Goal: Task Accomplishment & Management: Use online tool/utility

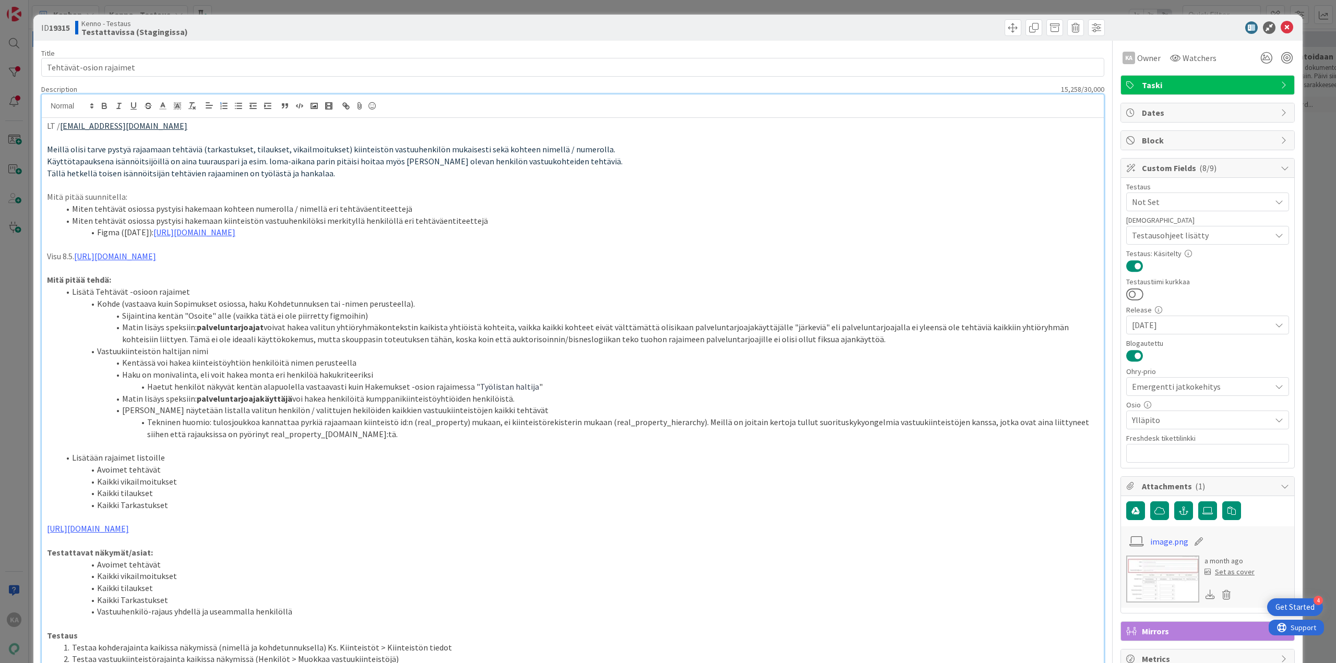
scroll to position [1539, 0]
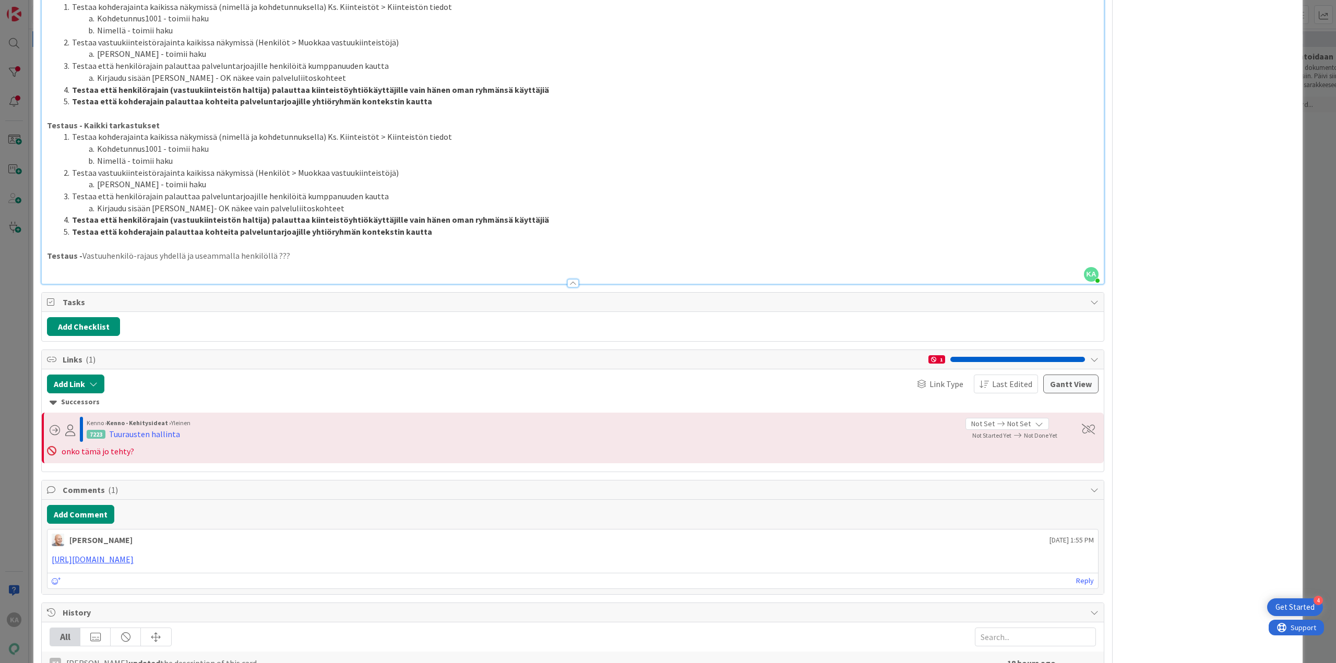
click at [467, 231] on li "Testaa että kohderajain palauttaa kohteita palveluntarjoajille yhtiöryhmän kont…" at bounding box center [579, 232] width 1039 height 12
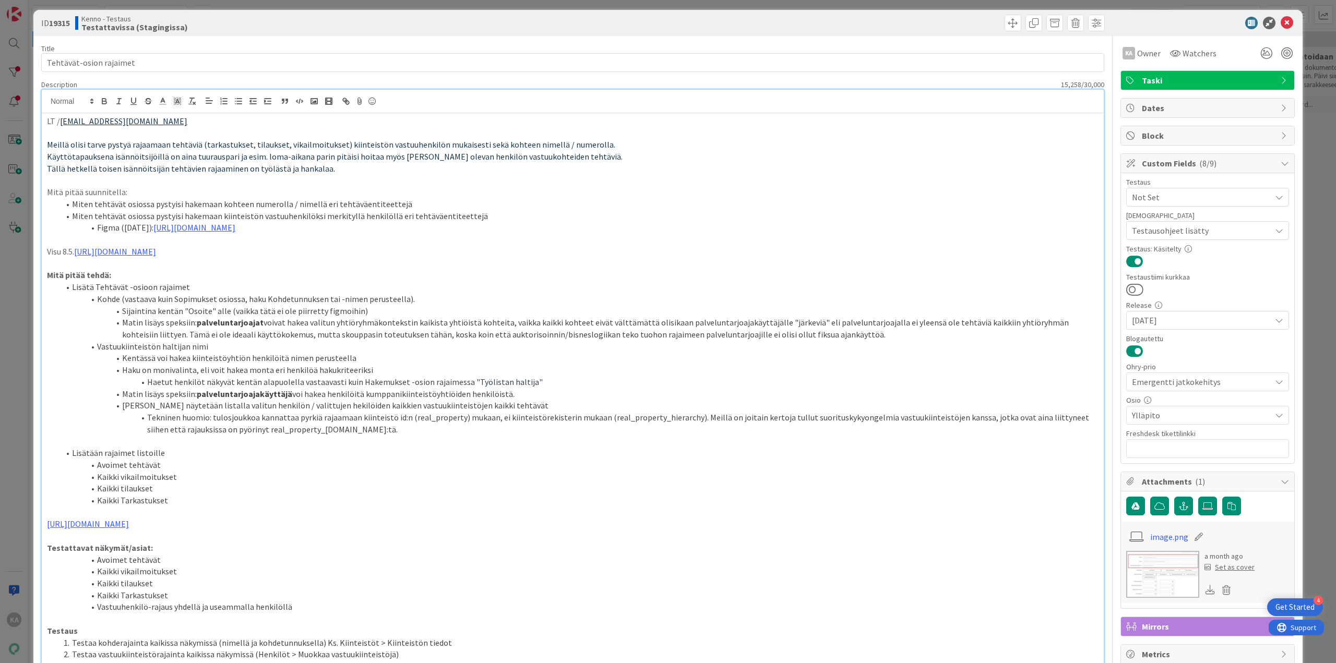
scroll to position [0, 0]
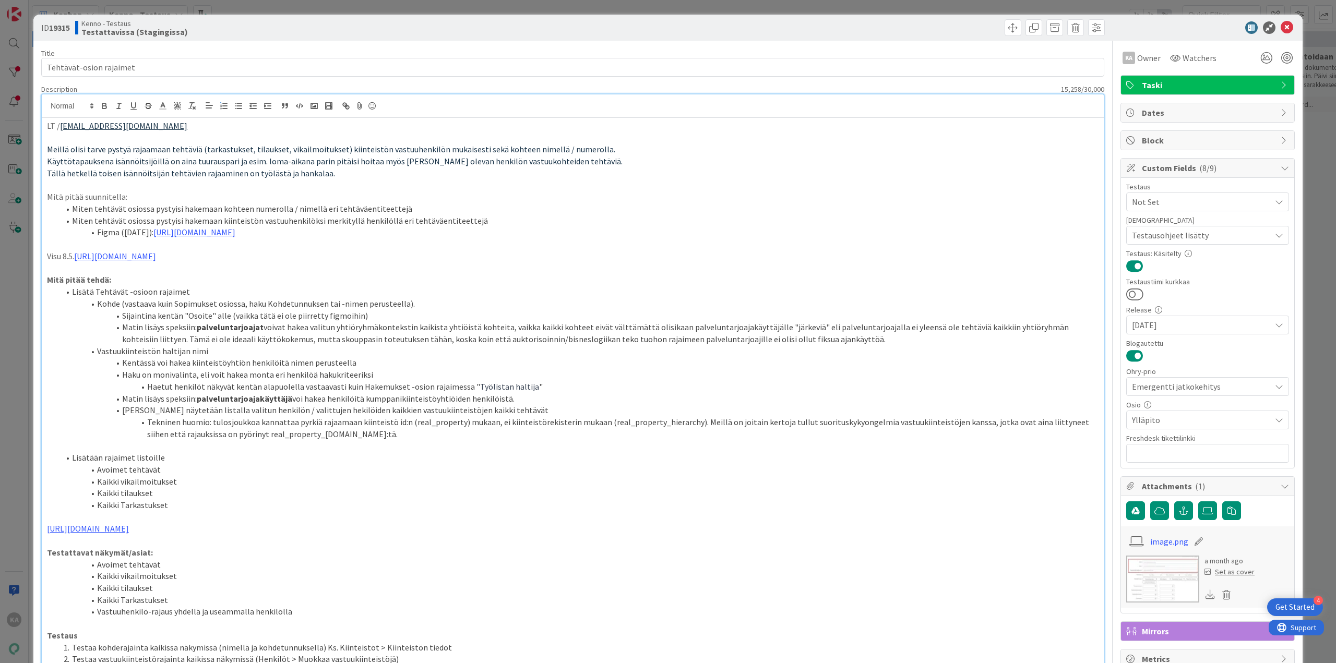
click at [287, 446] on p at bounding box center [573, 446] width 1052 height 12
click at [184, 497] on li "Kaikki tilaukset" at bounding box center [579, 493] width 1039 height 12
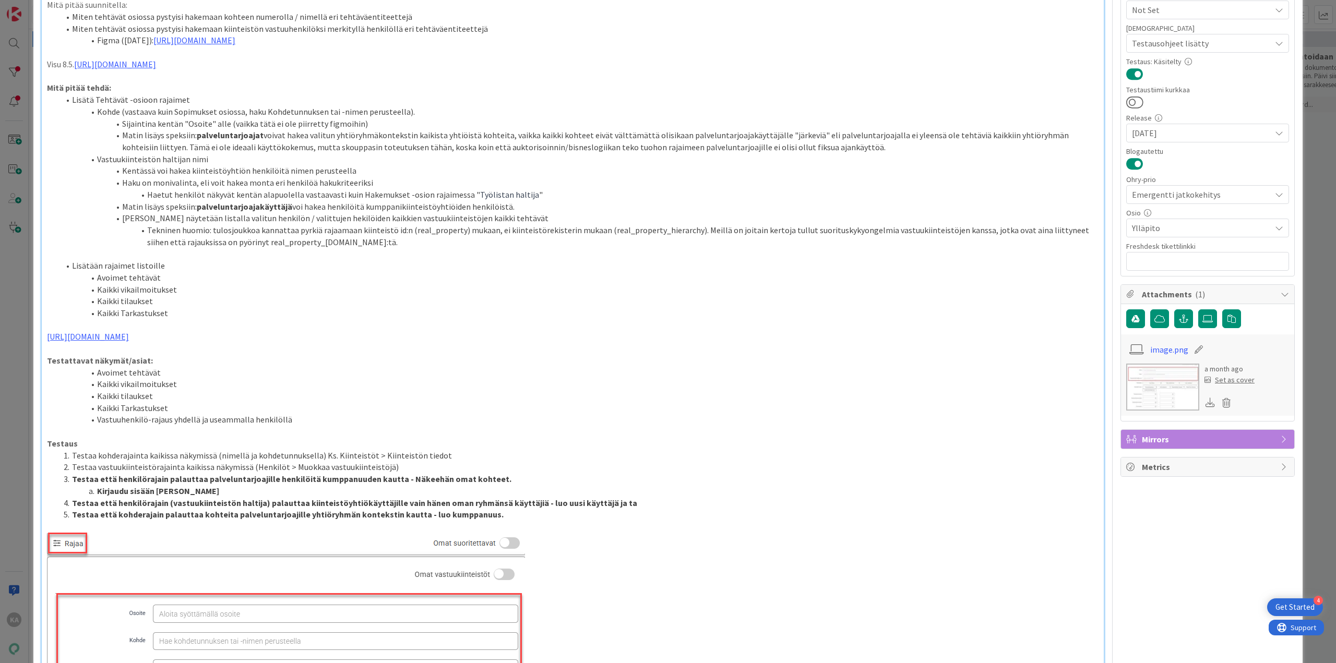
scroll to position [209, 0]
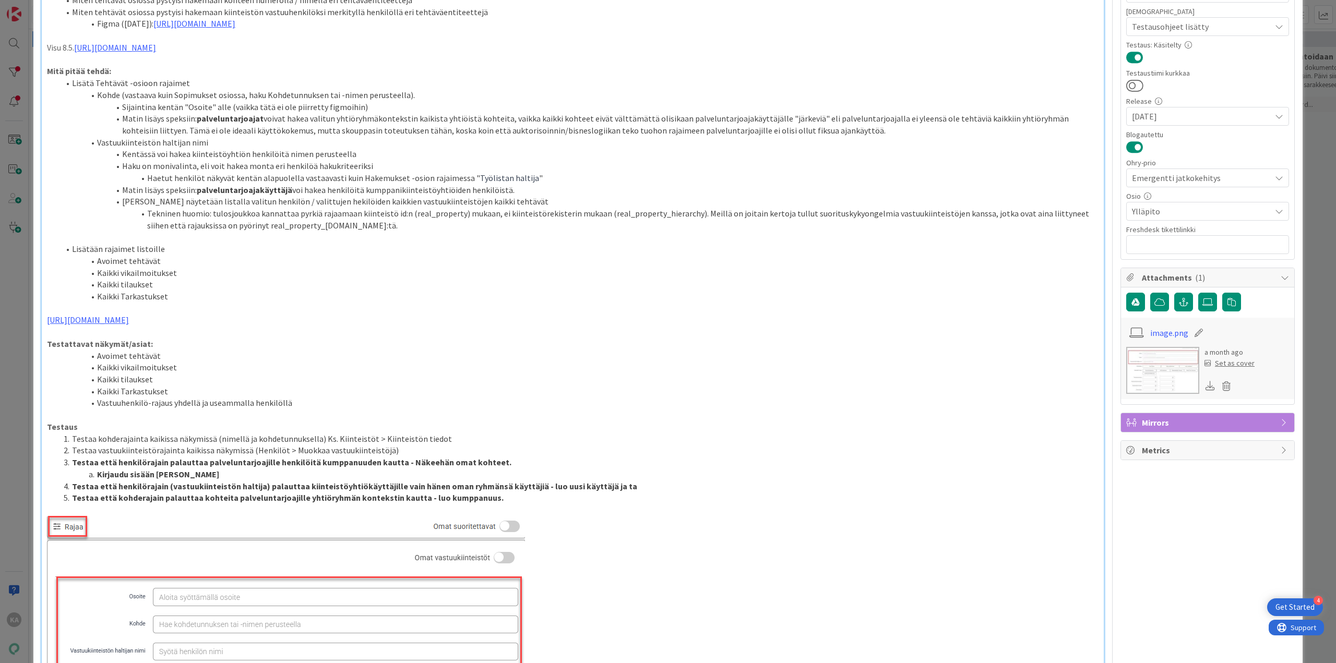
click at [242, 481] on strong "Testaa että henkilörajain (vastuukiinteistön haltija) palauttaa kiinteistöyhtiö…" at bounding box center [354, 486] width 565 height 10
click at [246, 475] on li "Kirjaudu sisään Juuso Erkkilänä" at bounding box center [579, 475] width 1039 height 12
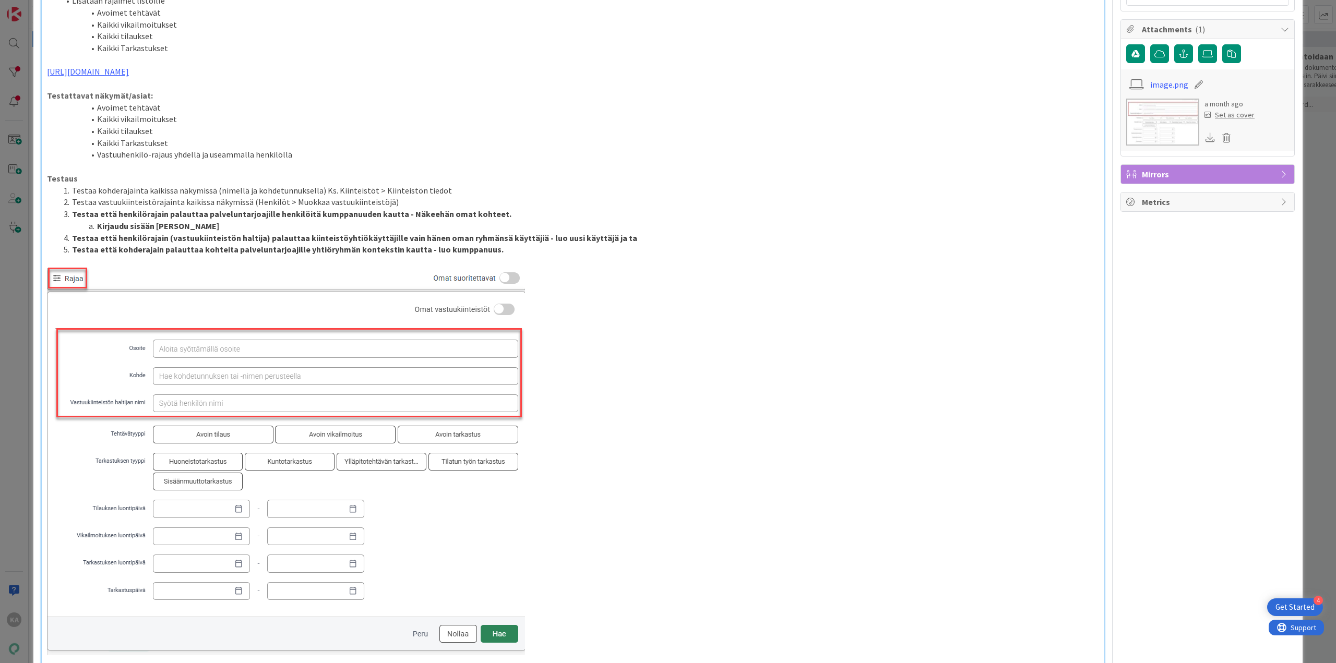
scroll to position [418, 0]
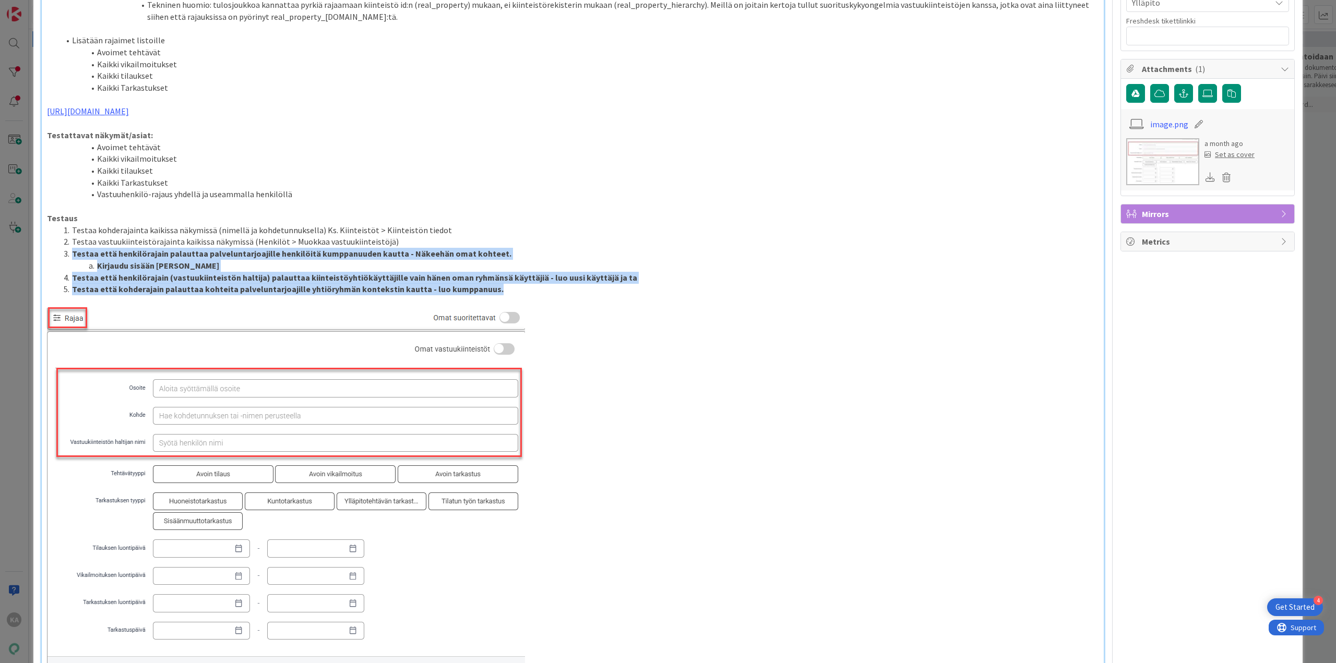
drag, startPoint x: 504, startPoint y: 291, endPoint x: 59, endPoint y: 255, distance: 446.1
click at [59, 255] on ol "Testaa kohderajainta kaikissa näkymissä (nimellä ja kohdetunnuksella) Ks. Kiint…" at bounding box center [573, 259] width 1052 height 71
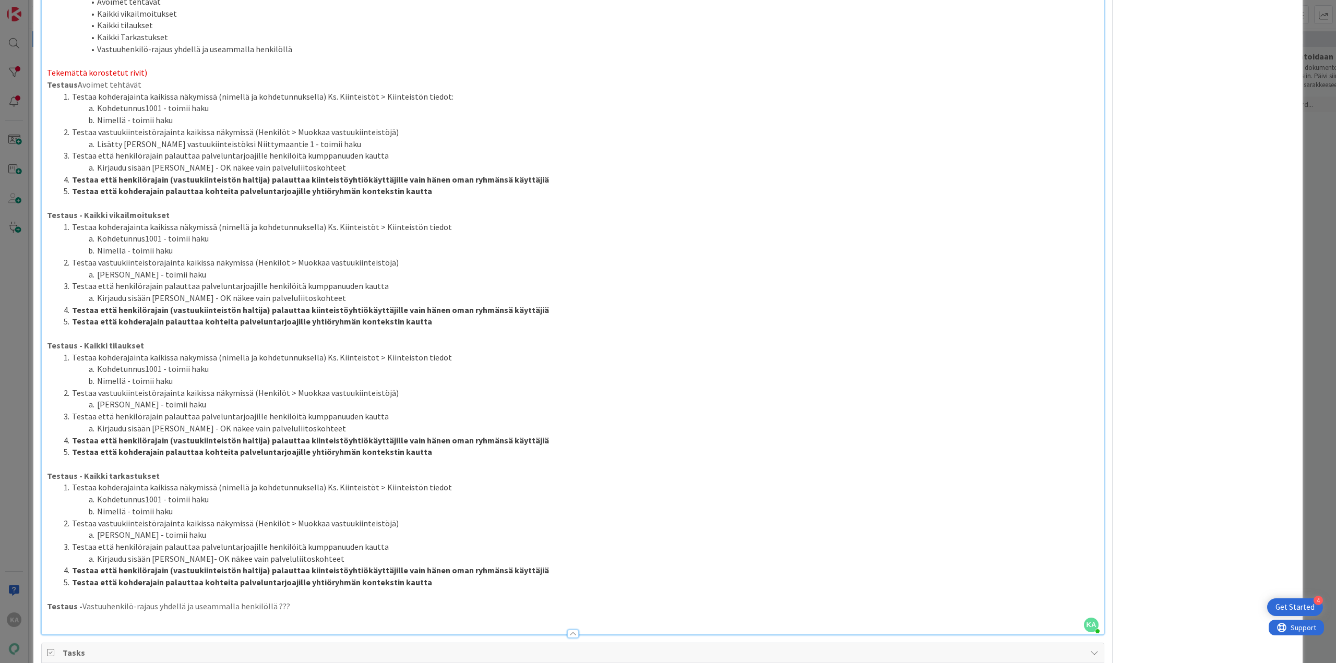
scroll to position [1200, 0]
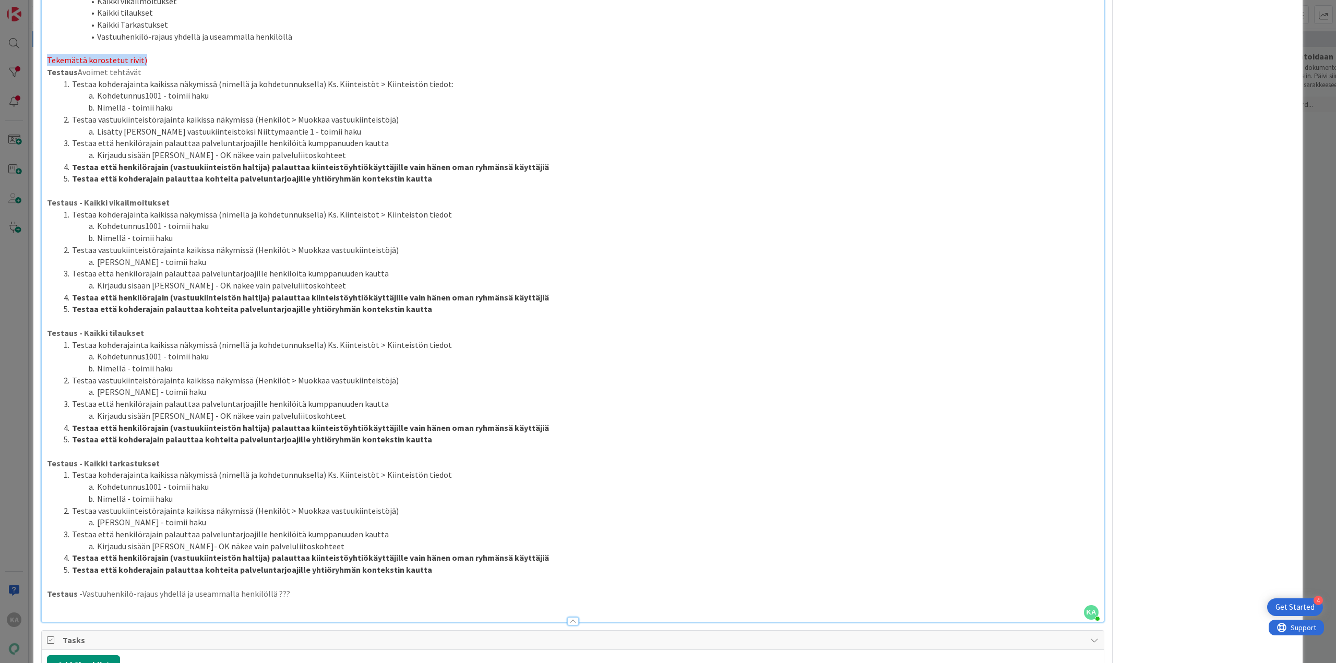
drag, startPoint x: 146, startPoint y: 61, endPoint x: 44, endPoint y: 61, distance: 101.8
drag, startPoint x: 461, startPoint y: 187, endPoint x: 203, endPoint y: 185, distance: 257.8
click at [203, 185] on p at bounding box center [573, 191] width 1052 height 12
click at [352, 179] on strong "Testaa että kohderajain palauttaa kohteita palveluntarjoajille yhtiöryhmän kont…" at bounding box center [252, 178] width 360 height 10
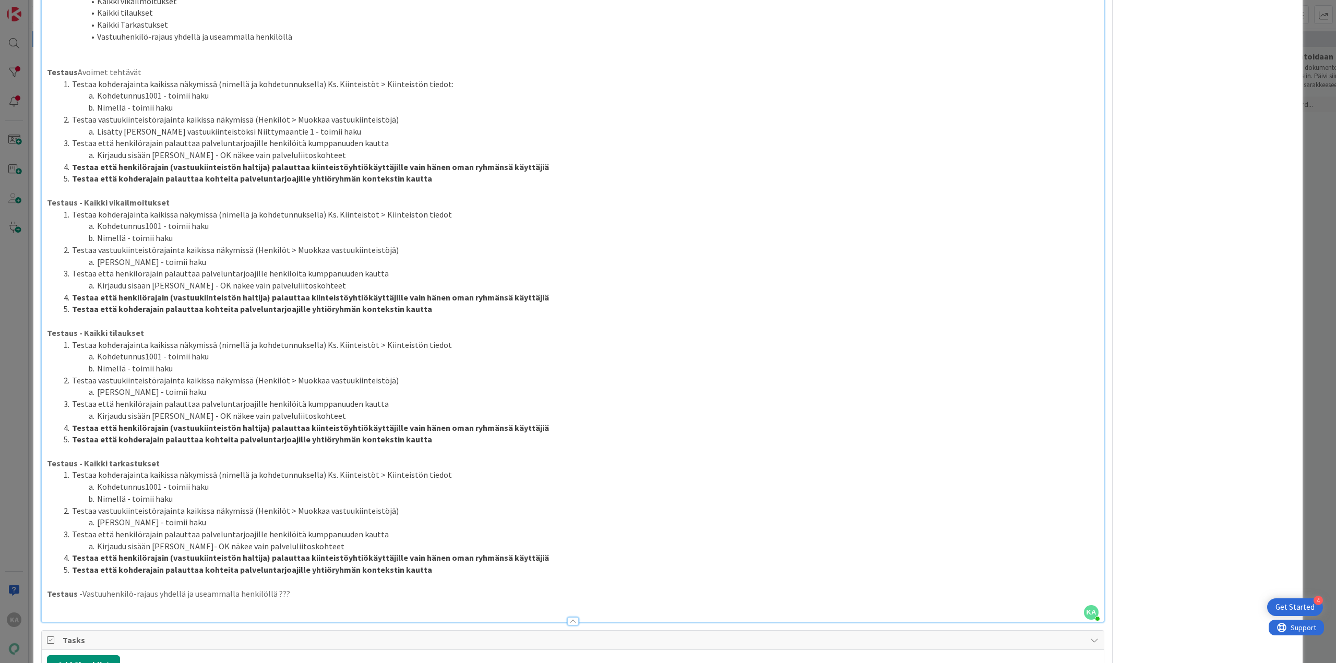
click at [420, 180] on li "Testaa että kohderajain palauttaa kohteita palveluntarjoajille yhtiöryhmän kont…" at bounding box center [579, 179] width 1039 height 12
click at [546, 168] on li "Testaa että henkilörajain (vastuukiinteistön haltija) palauttaa kiinteistöyhtiö…" at bounding box center [579, 167] width 1039 height 12
click at [527, 186] on p at bounding box center [573, 191] width 1052 height 12
click at [528, 181] on li "Testaa että kohderajain palauttaa kohteita palveluntarjoajille yhtiöryhmän kont…" at bounding box center [579, 179] width 1039 height 12
click at [552, 295] on li "Testaa että henkilörajain (vastuukiinteistön haltija) palauttaa kiinteistöyhtiö…" at bounding box center [579, 298] width 1039 height 12
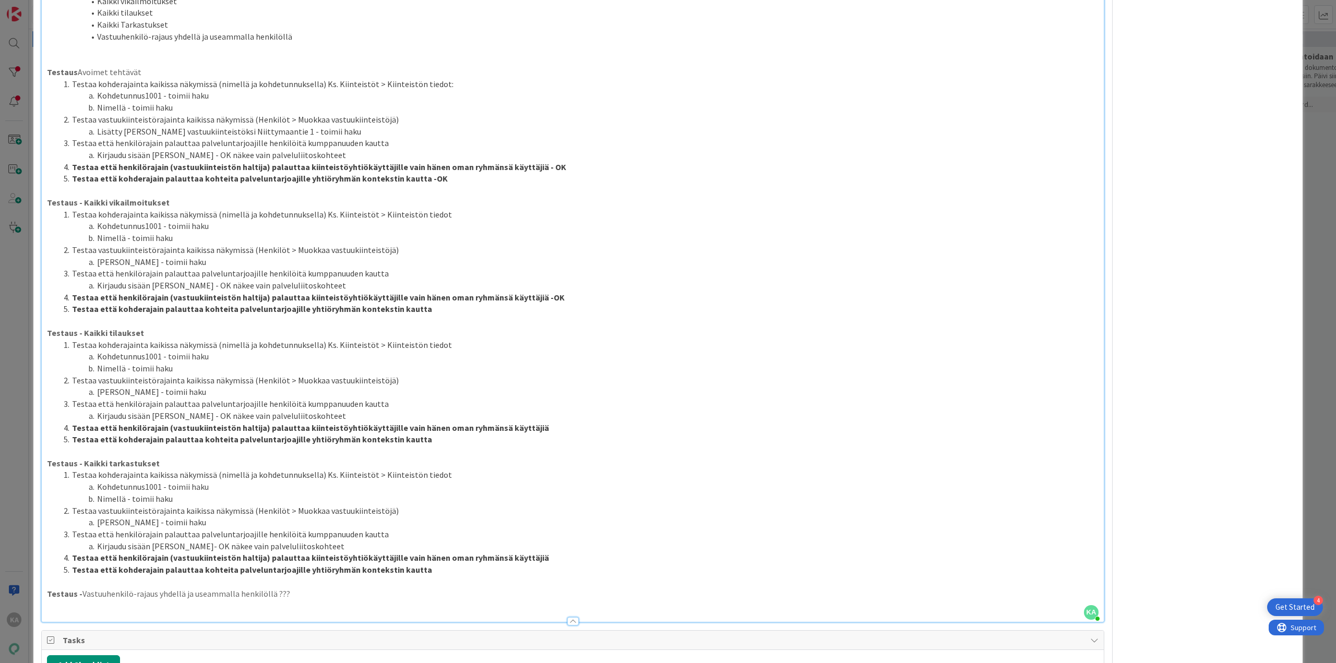
click at [522, 312] on li "Testaa että kohderajain palauttaa kohteita palveluntarjoajille yhtiöryhmän kont…" at bounding box center [579, 309] width 1039 height 12
click at [552, 428] on li "Testaa että henkilörajain (vastuukiinteistön haltija) palauttaa kiinteistöyhtiö…" at bounding box center [579, 428] width 1039 height 12
click at [531, 444] on li "Testaa että kohderajain palauttaa kohteita palveluntarjoajille yhtiöryhmän kont…" at bounding box center [579, 440] width 1039 height 12
click at [548, 562] on li "Testaa että henkilörajain (vastuukiinteistön haltija) palauttaa kiinteistöyhtiö…" at bounding box center [579, 558] width 1039 height 12
click at [544, 578] on p at bounding box center [573, 582] width 1052 height 12
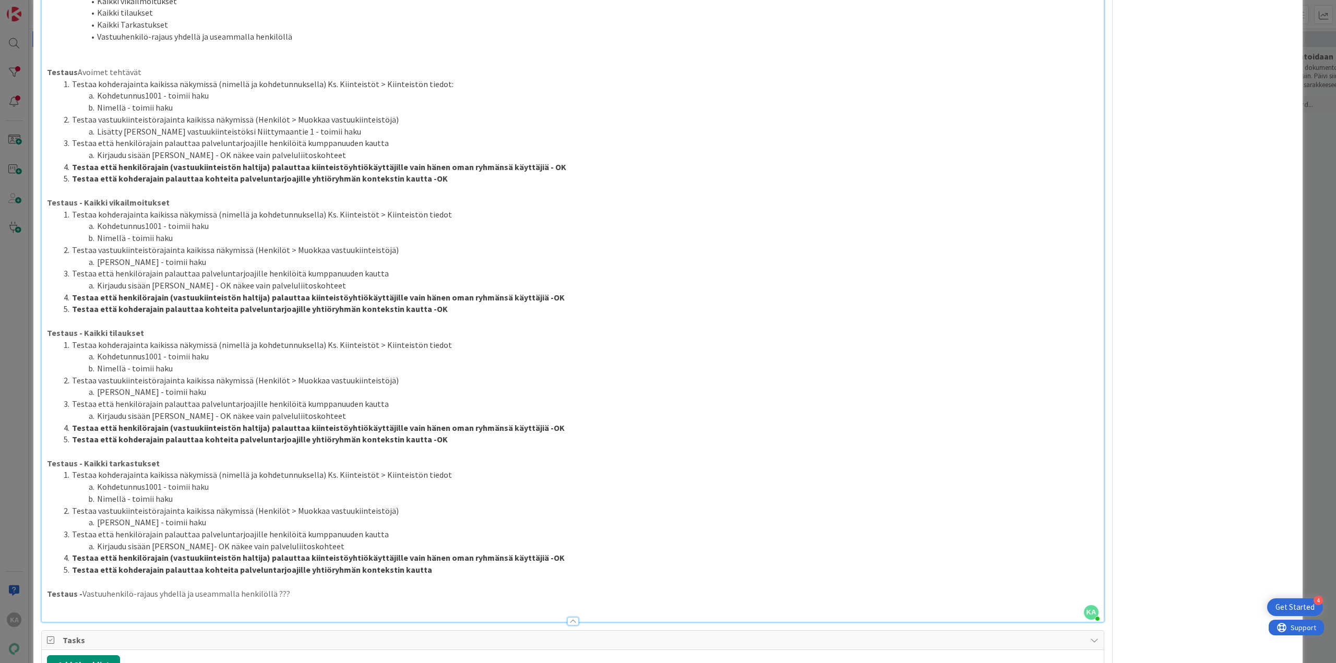
click at [545, 566] on li "Testaa että kohderajain palauttaa kohteita palveluntarjoajille yhtiöryhmän kont…" at bounding box center [579, 570] width 1039 height 12
drag, startPoint x: 340, startPoint y: 592, endPoint x: 18, endPoint y: 582, distance: 322.7
click at [18, 582] on div "ID 19315 Kenno - Testaus Testattavissa (Stagingissa) Title 23 / 128 Tehtävät-os…" at bounding box center [668, 331] width 1336 height 663
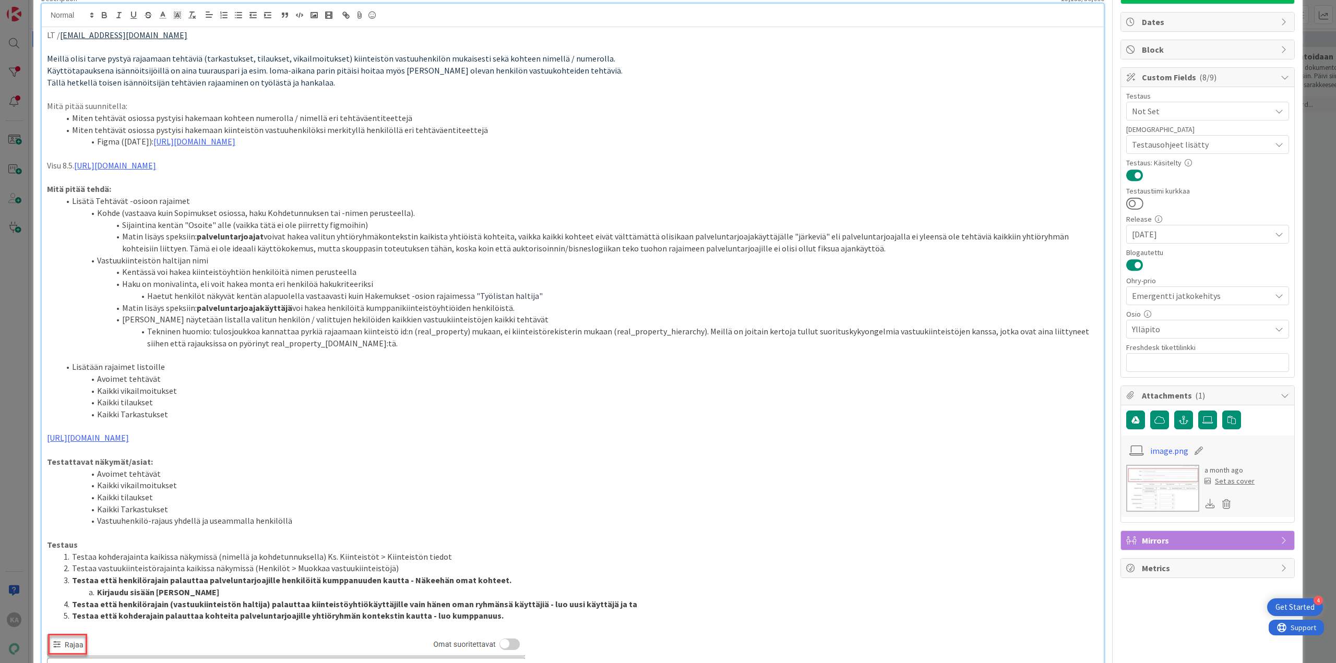
scroll to position [0, 0]
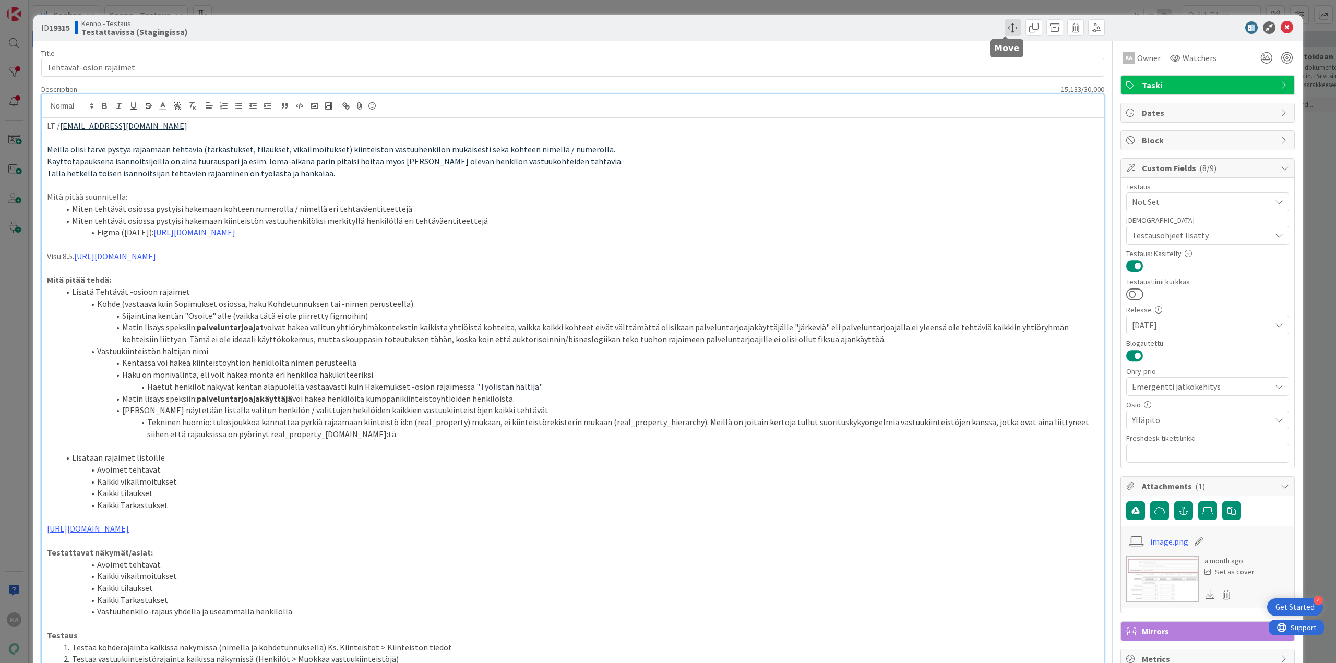
click at [1007, 25] on span at bounding box center [1013, 27] width 17 height 17
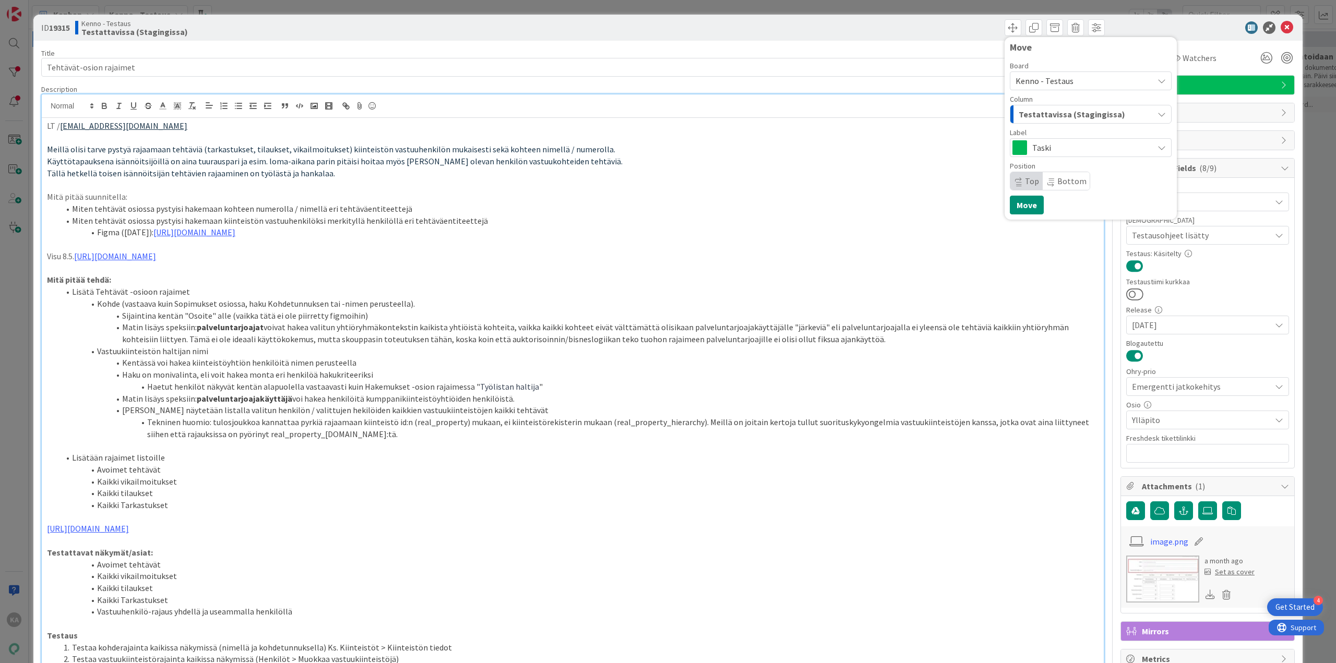
click at [1033, 113] on span "Testattavissa (Stagingissa)" at bounding box center [1072, 115] width 106 height 14
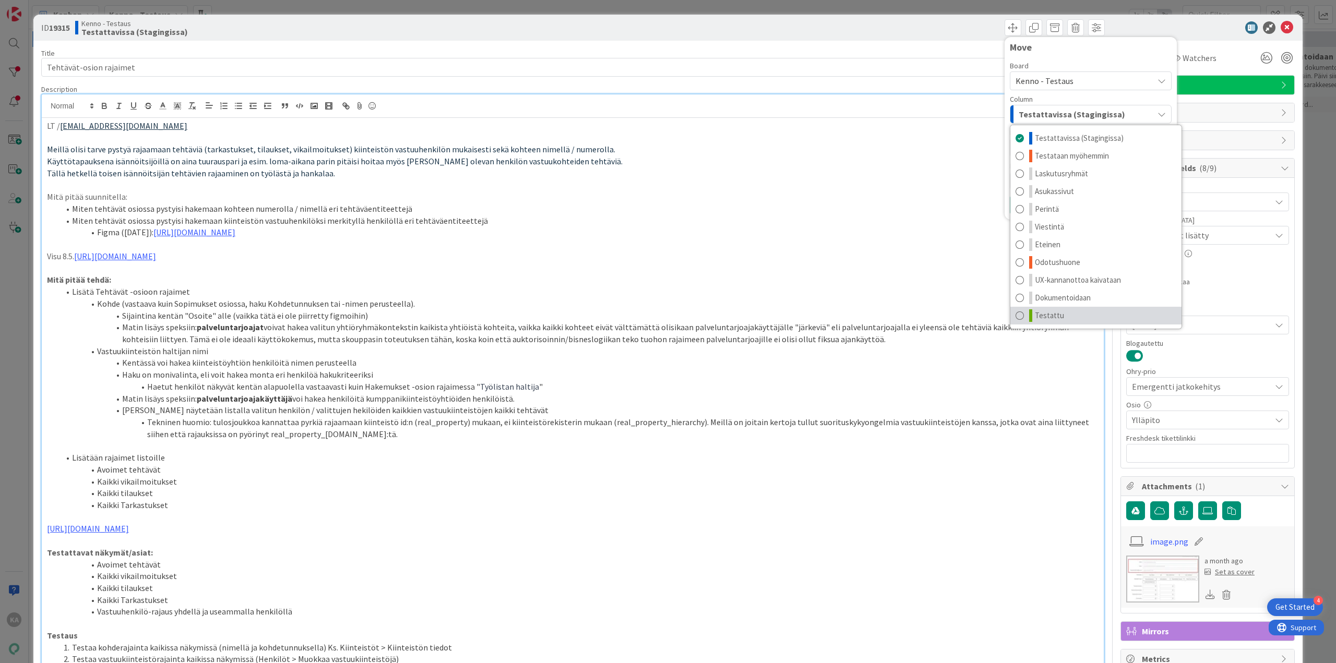
click at [1080, 314] on link "Testattu" at bounding box center [1095, 316] width 171 height 18
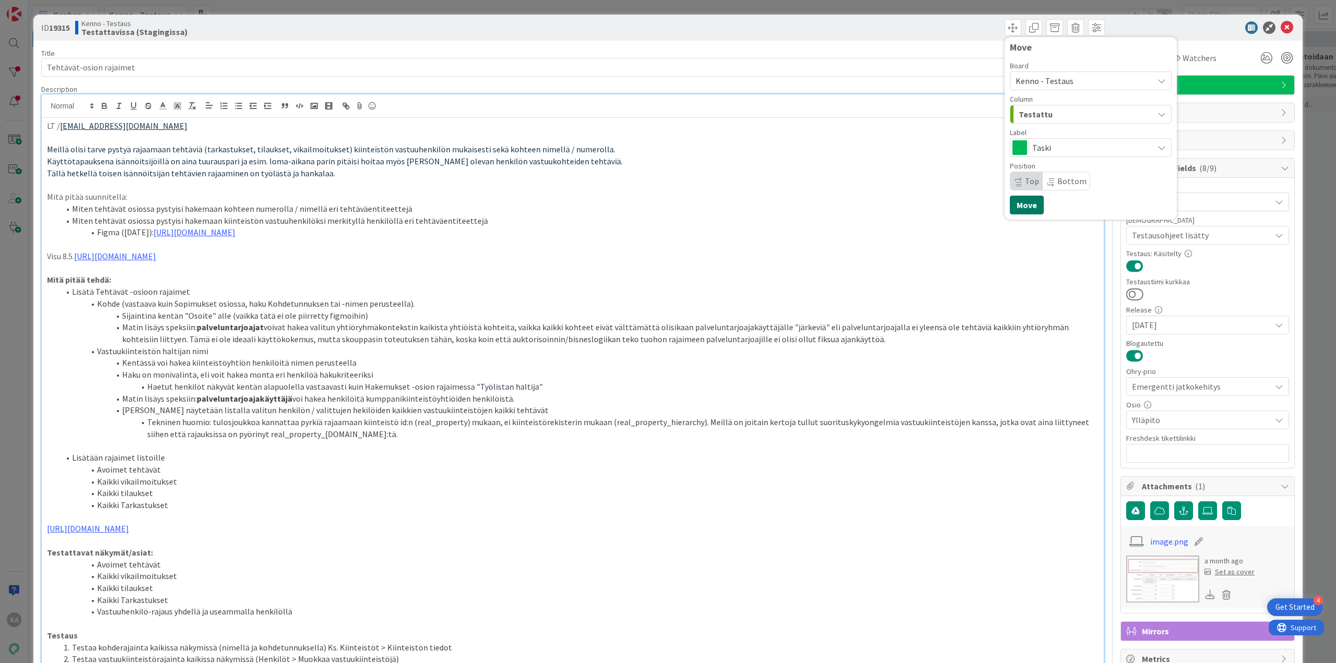
click at [1019, 203] on button "Move" at bounding box center [1027, 205] width 34 height 19
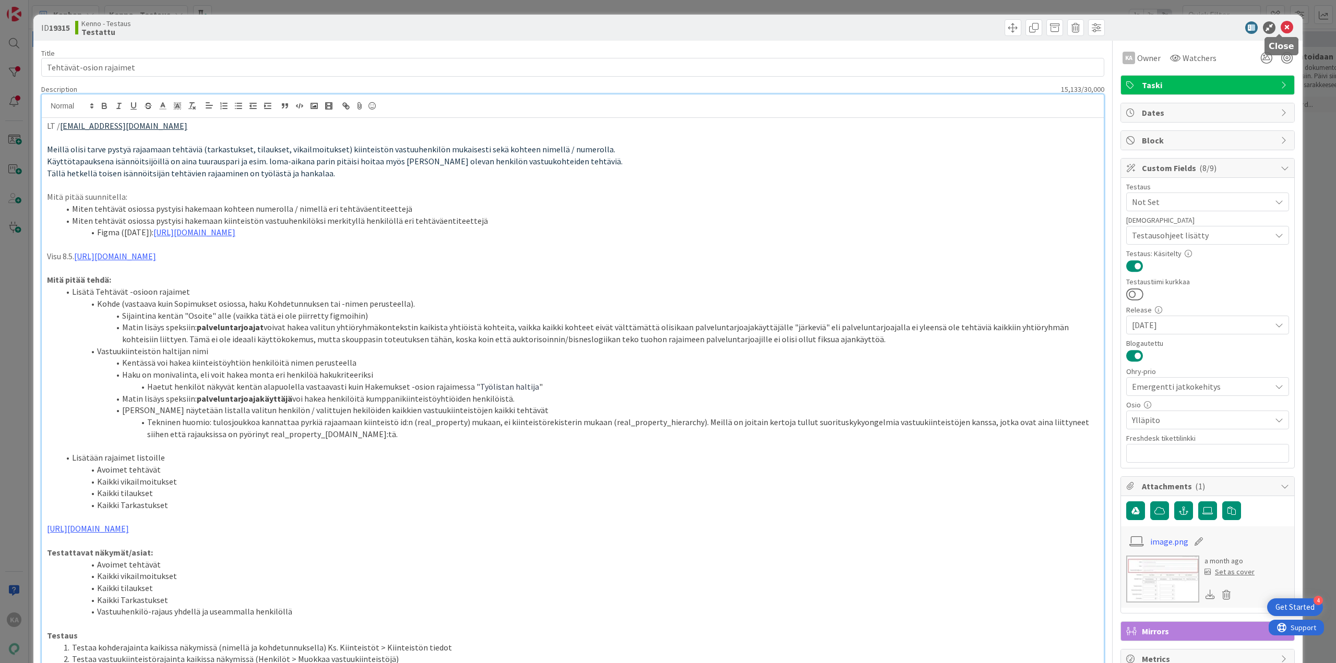
click at [1285, 25] on icon at bounding box center [1287, 27] width 13 height 13
